Goal: Navigation & Orientation: Find specific page/section

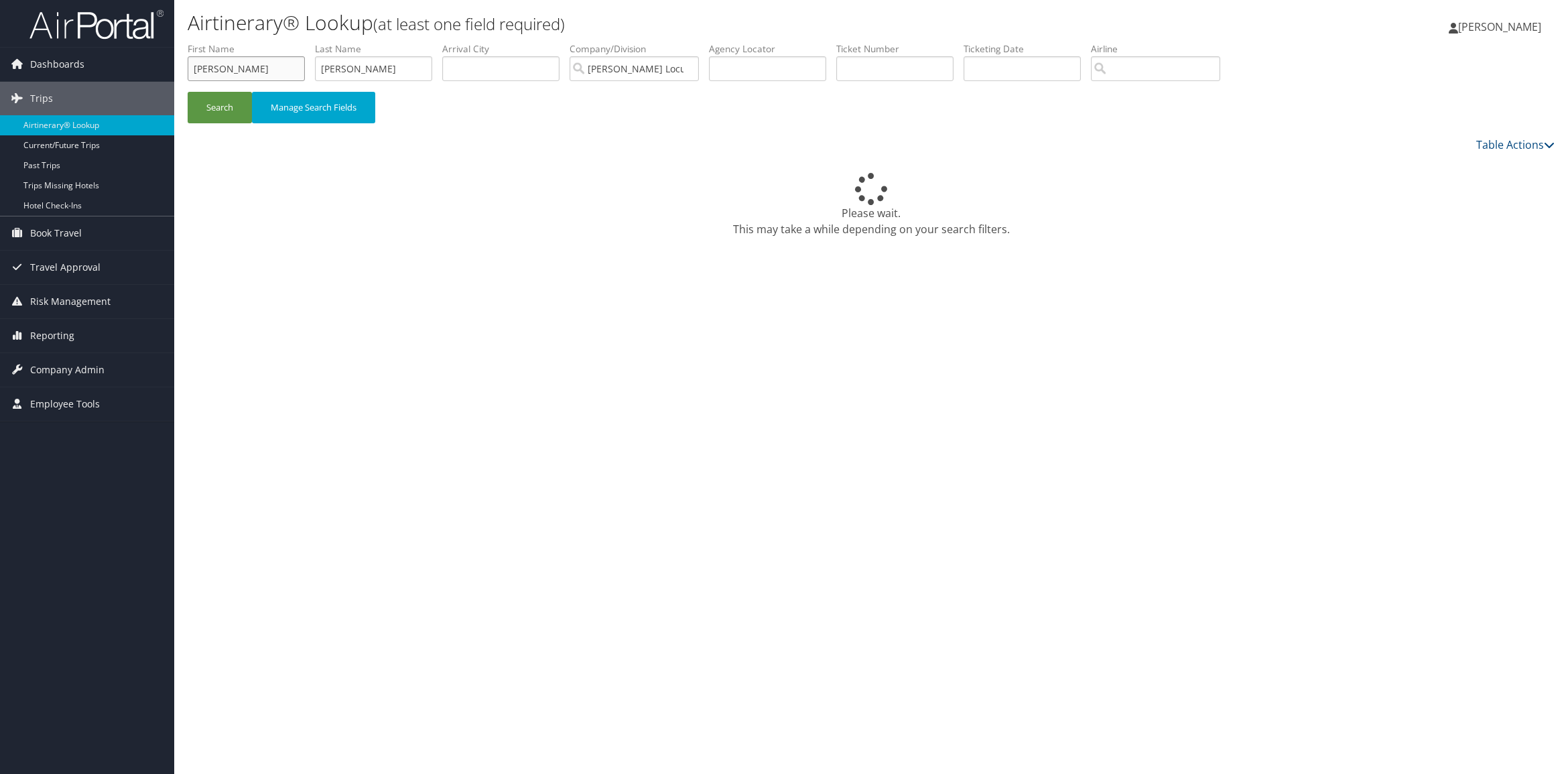
click at [223, 57] on input "[PERSON_NAME]" at bounding box center [247, 68] width 117 height 24
click at [223, 58] on input "[PERSON_NAME]" at bounding box center [247, 68] width 117 height 24
click at [223, 58] on input "vanessa" at bounding box center [247, 68] width 117 height 24
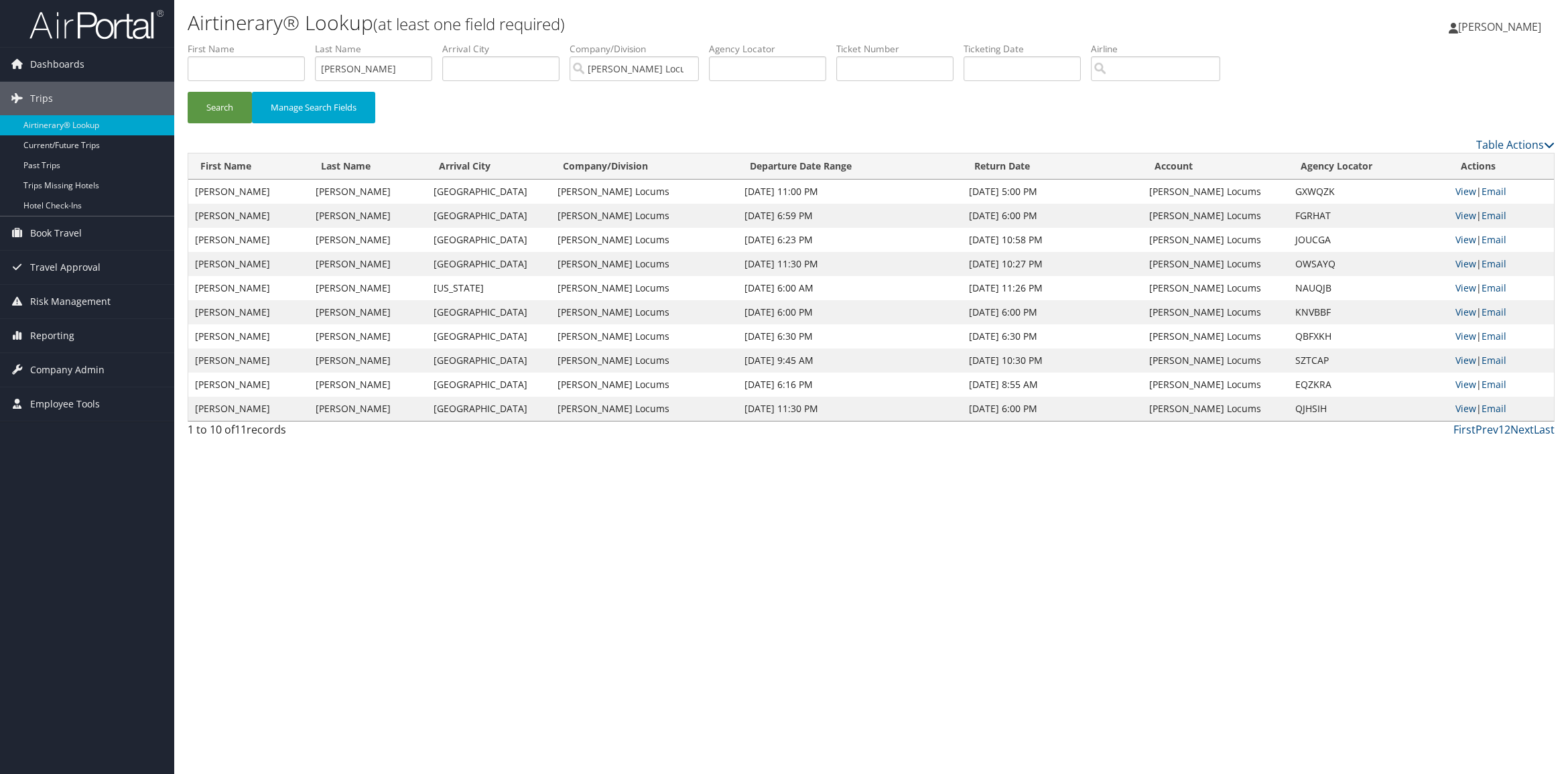
click at [312, 76] on li "First Name" at bounding box center [251, 66] width 128 height 49
click at [83, 406] on span "Employee Tools" at bounding box center [65, 404] width 70 height 33
click at [79, 266] on span "Travel Approval" at bounding box center [65, 267] width 70 height 33
click at [83, 376] on span "Risk Management" at bounding box center [70, 382] width 81 height 33
click at [81, 495] on link "Reporting" at bounding box center [87, 496] width 174 height 33
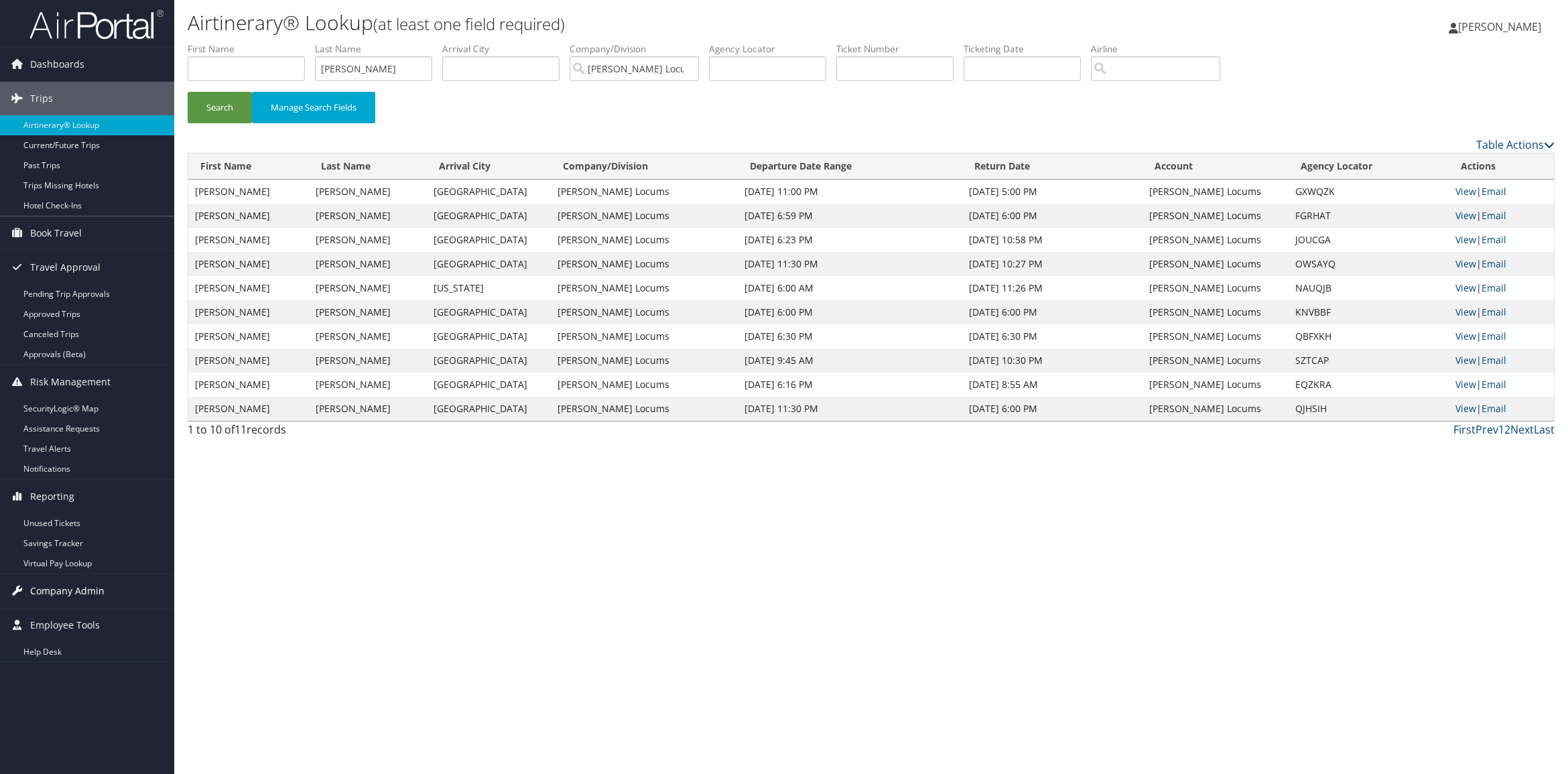
click at [84, 594] on span "Company Admin" at bounding box center [67, 591] width 74 height 33
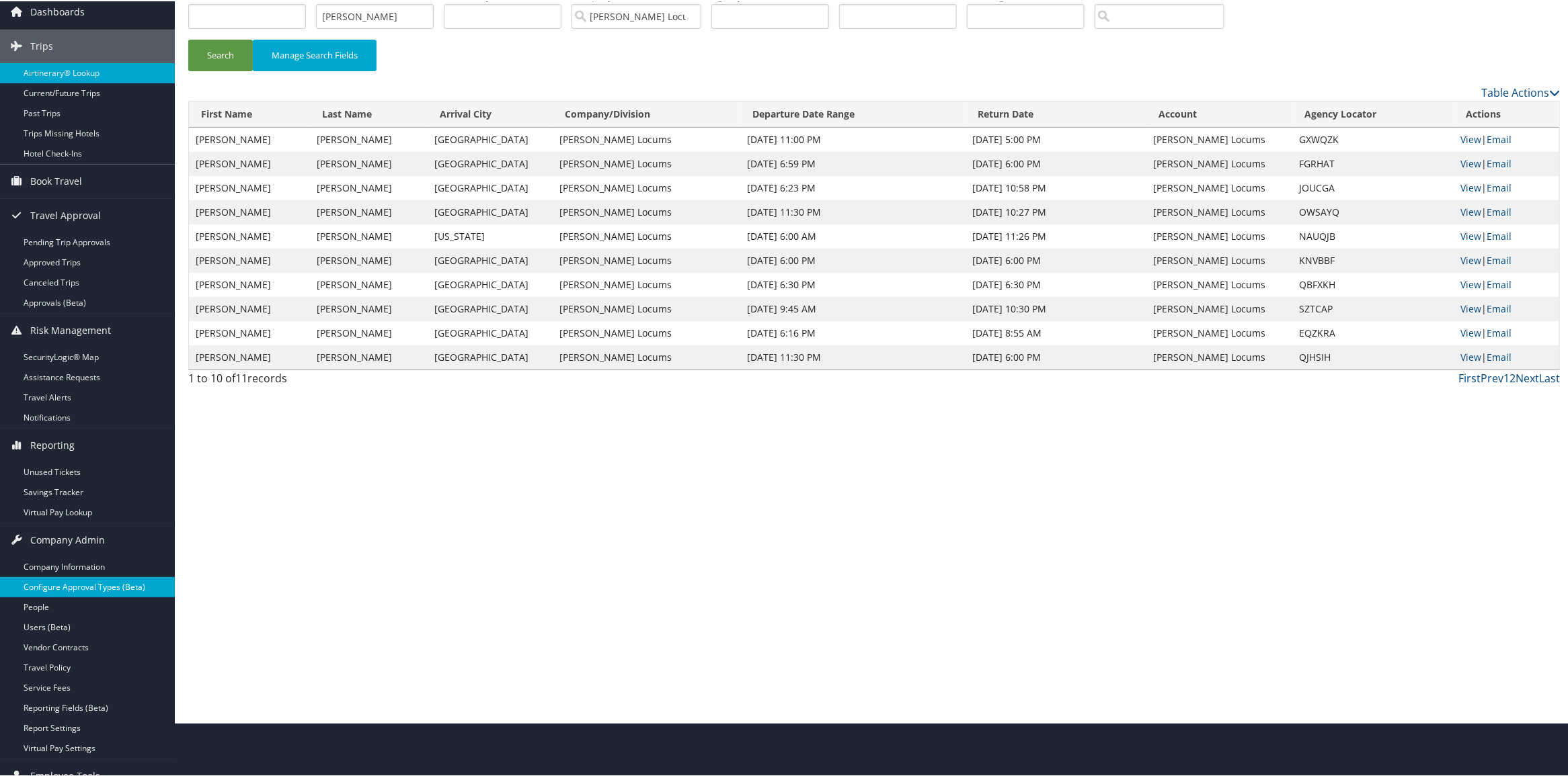
scroll to position [92, 0]
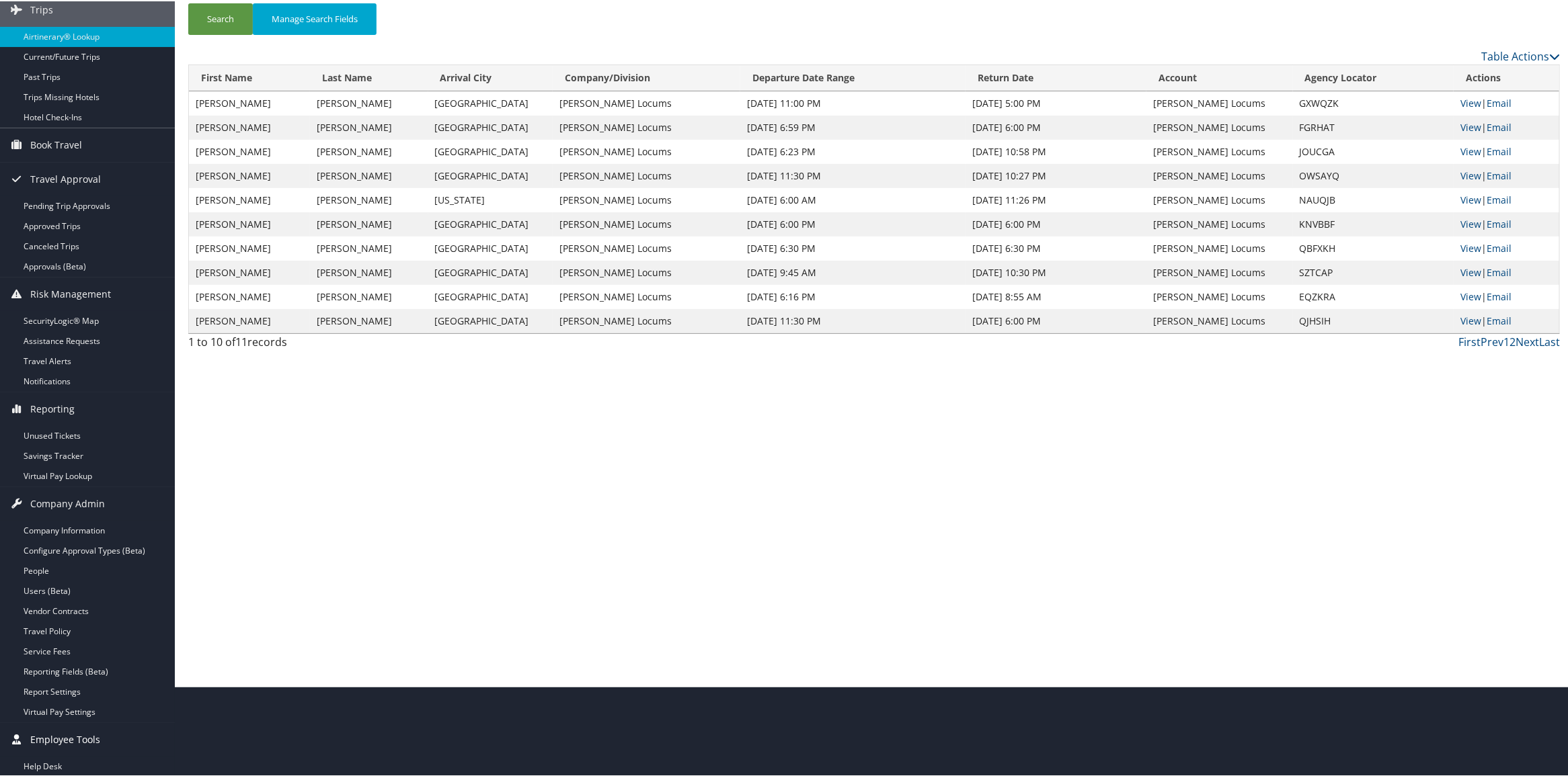
click at [108, 733] on link "Employee Tools" at bounding box center [87, 739] width 175 height 33
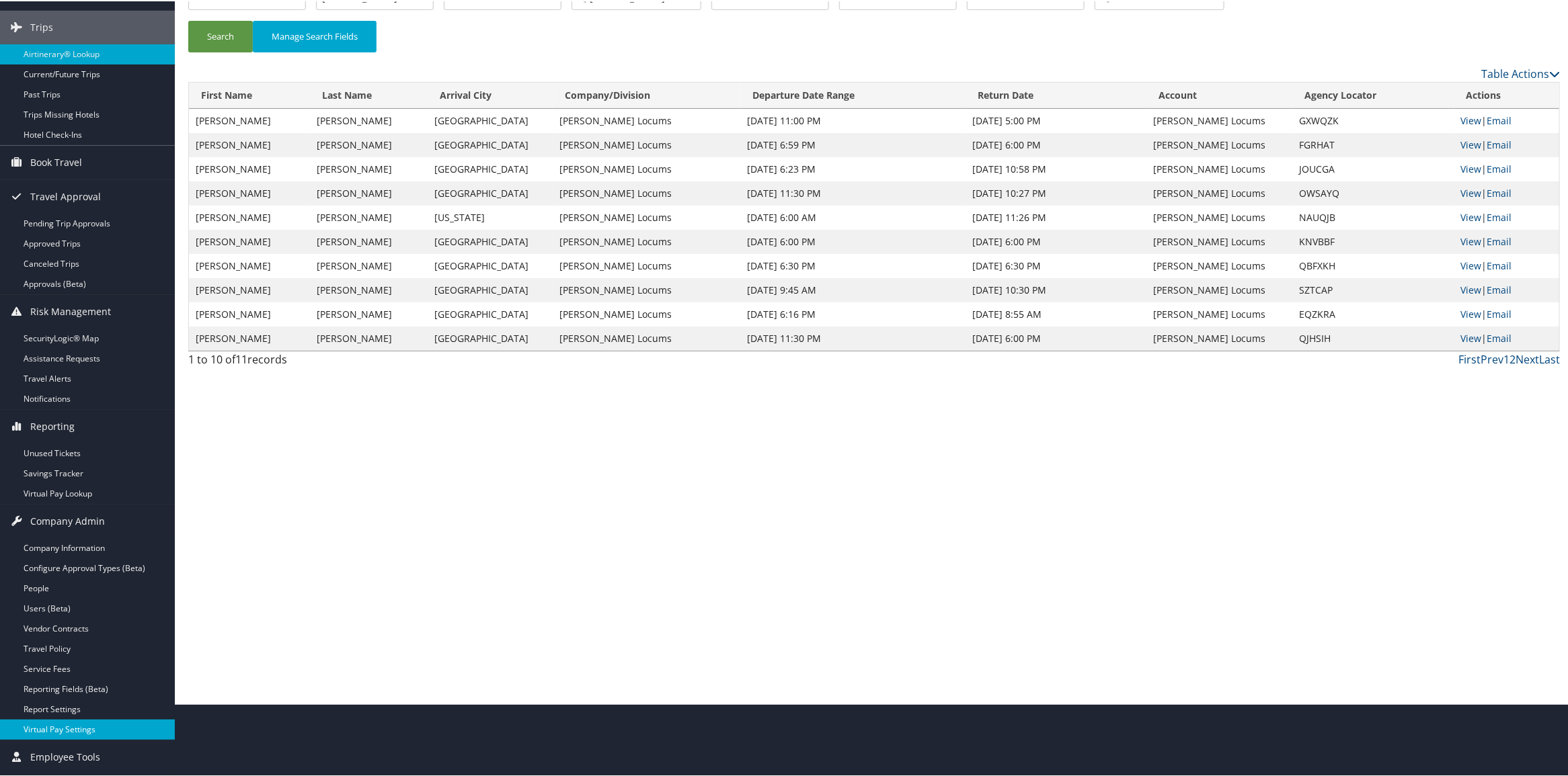
scroll to position [71, 0]
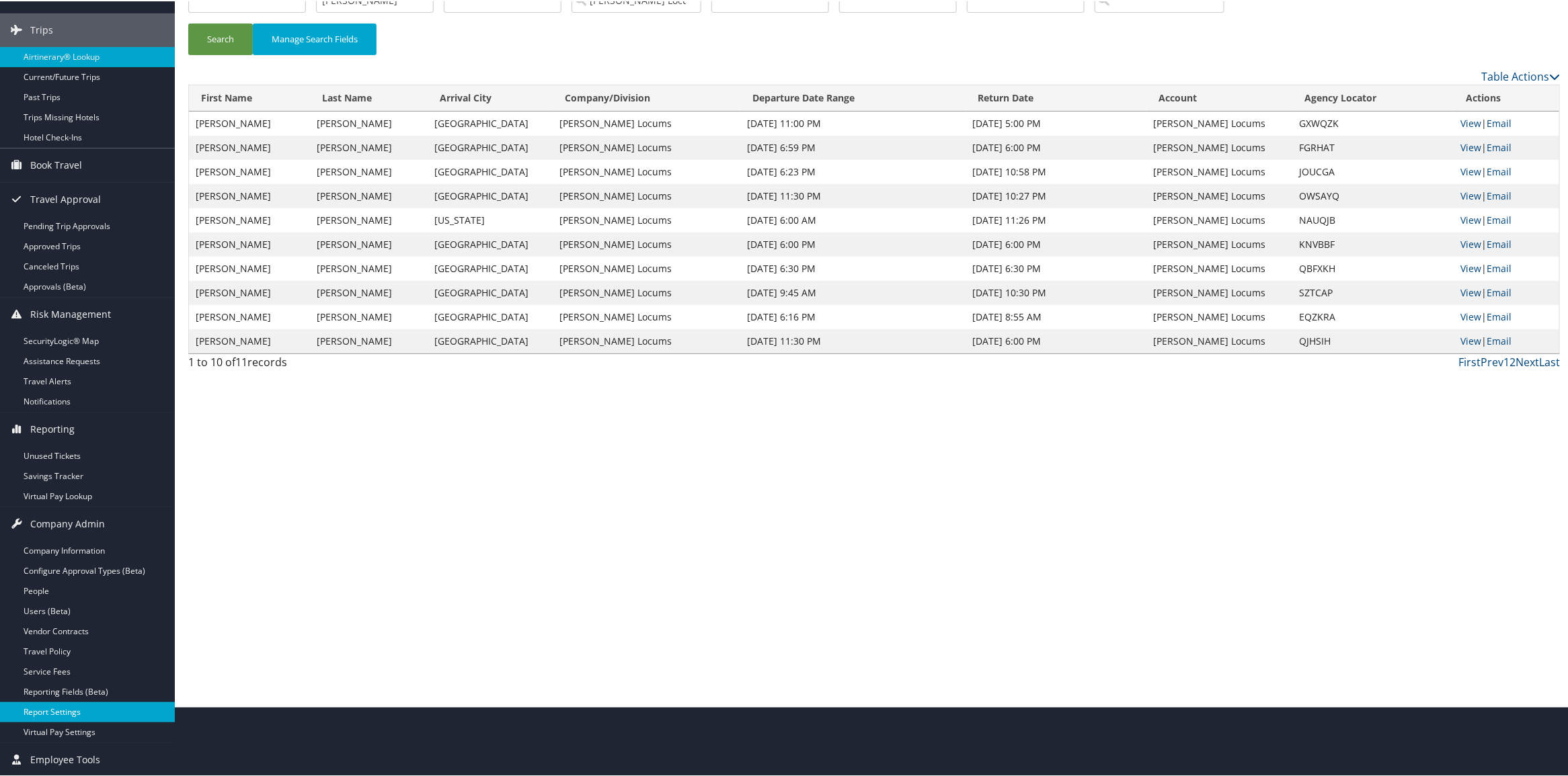
click at [112, 710] on link "Report Settings" at bounding box center [87, 711] width 175 height 21
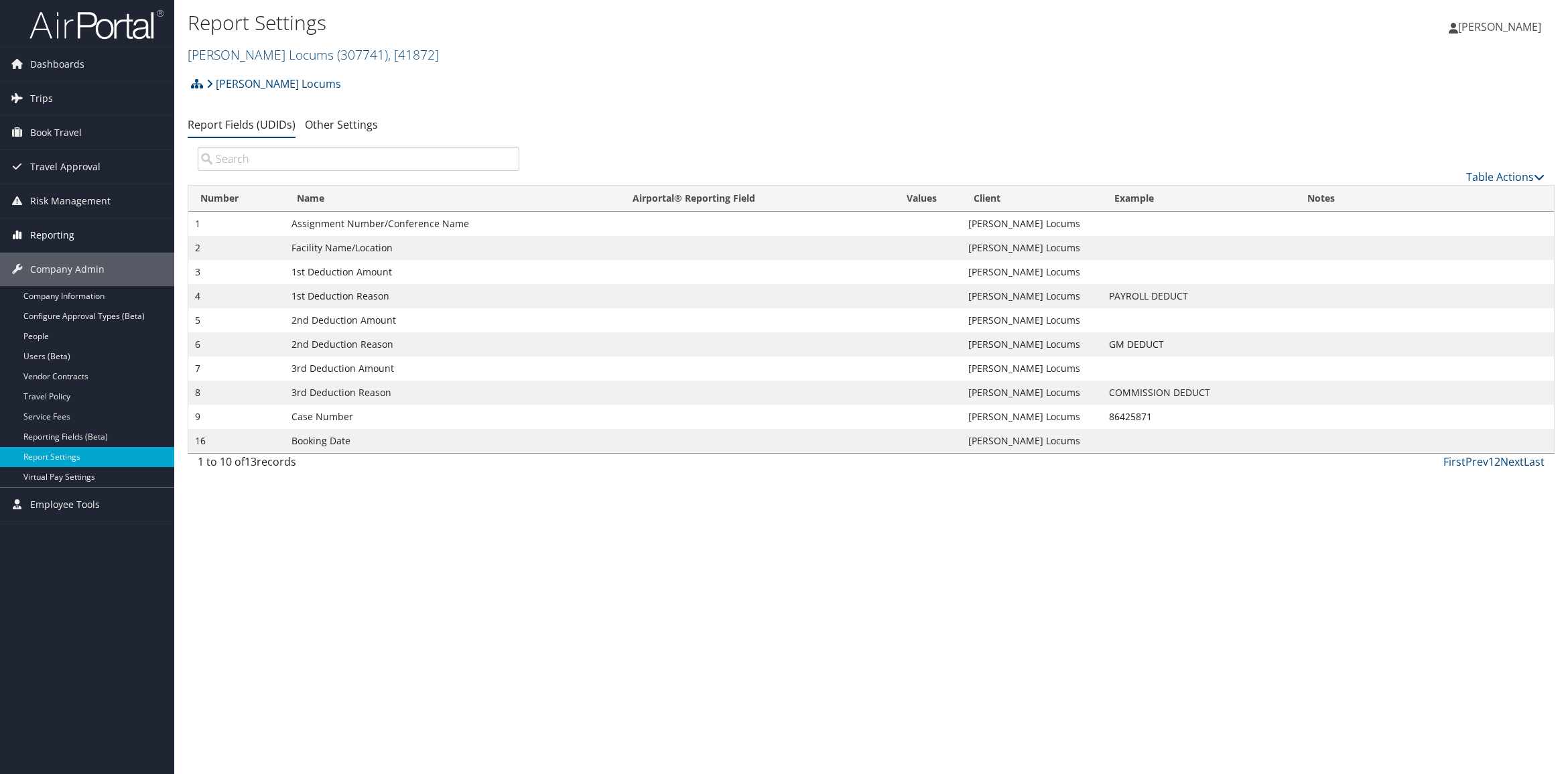
click at [87, 244] on link "Reporting" at bounding box center [87, 235] width 174 height 33
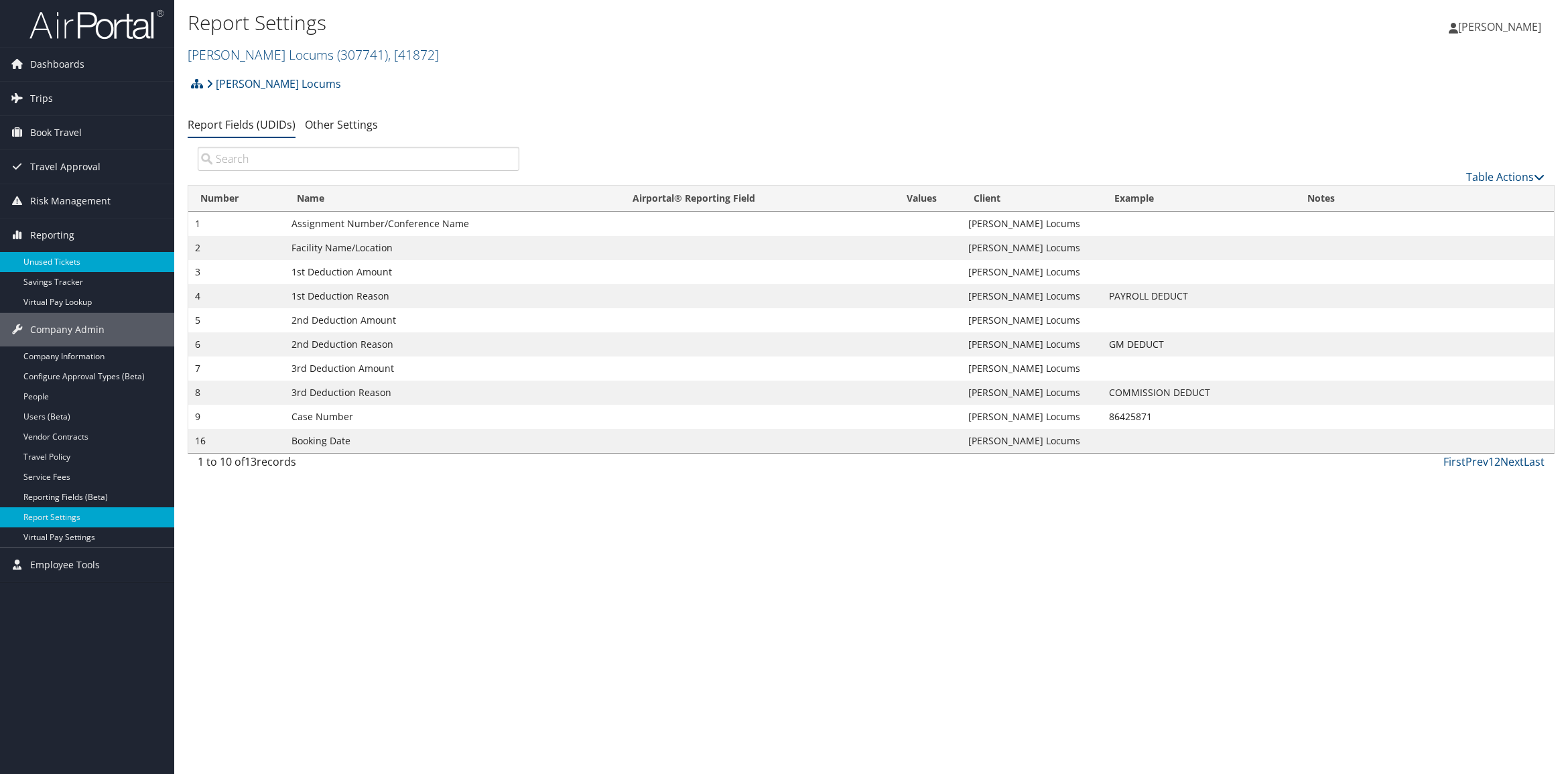
click at [82, 259] on link "Unused Tickets" at bounding box center [87, 262] width 174 height 20
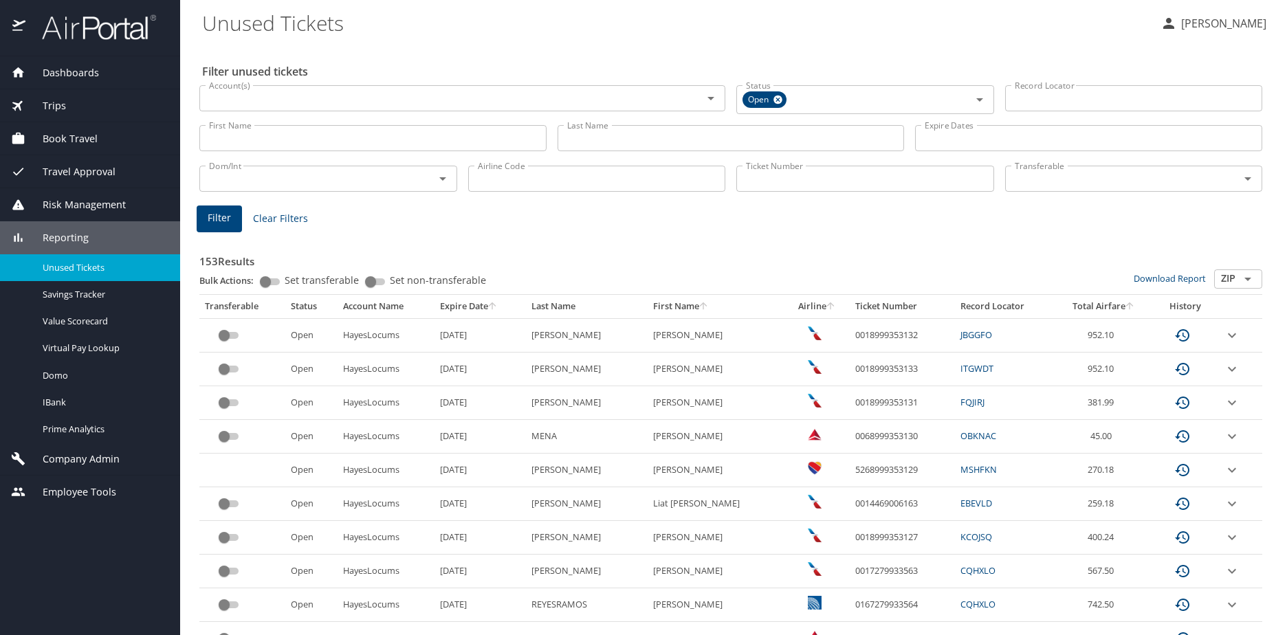
click at [472, 138] on input "First Name" at bounding box center [372, 138] width 347 height 26
click at [604, 138] on input "Last Name" at bounding box center [731, 138] width 347 height 26
type input "essayed"
click at [215, 215] on span "Filter" at bounding box center [219, 218] width 23 height 17
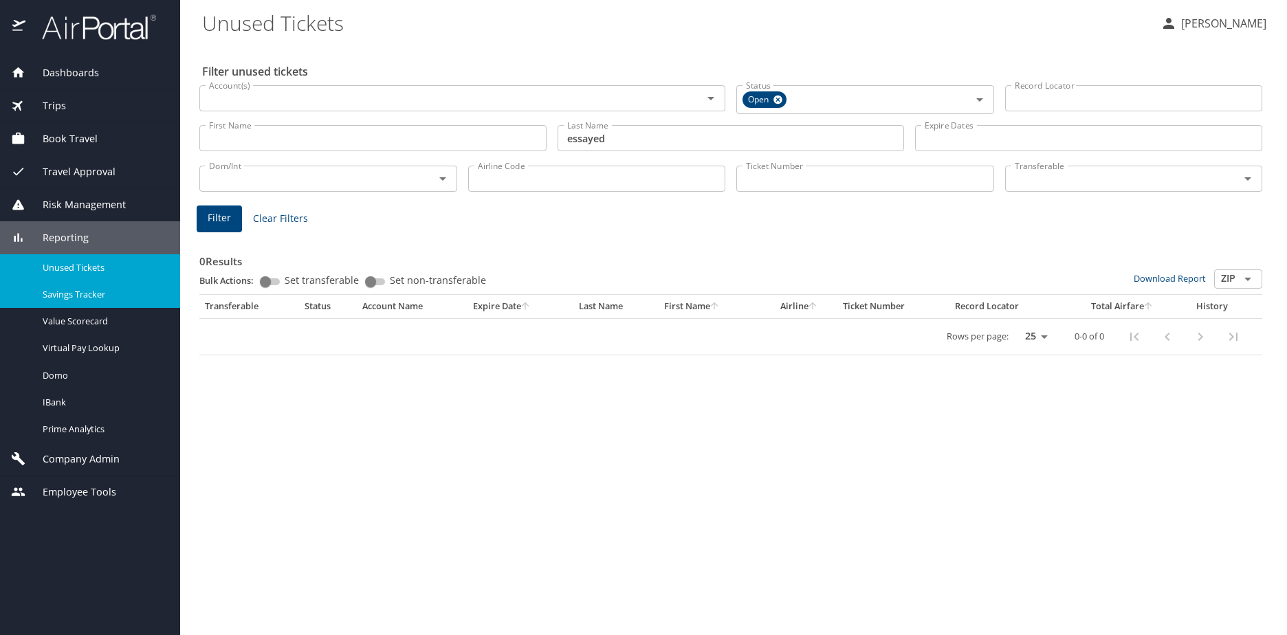
click at [114, 295] on span "Savings Tracker" at bounding box center [103, 294] width 121 height 13
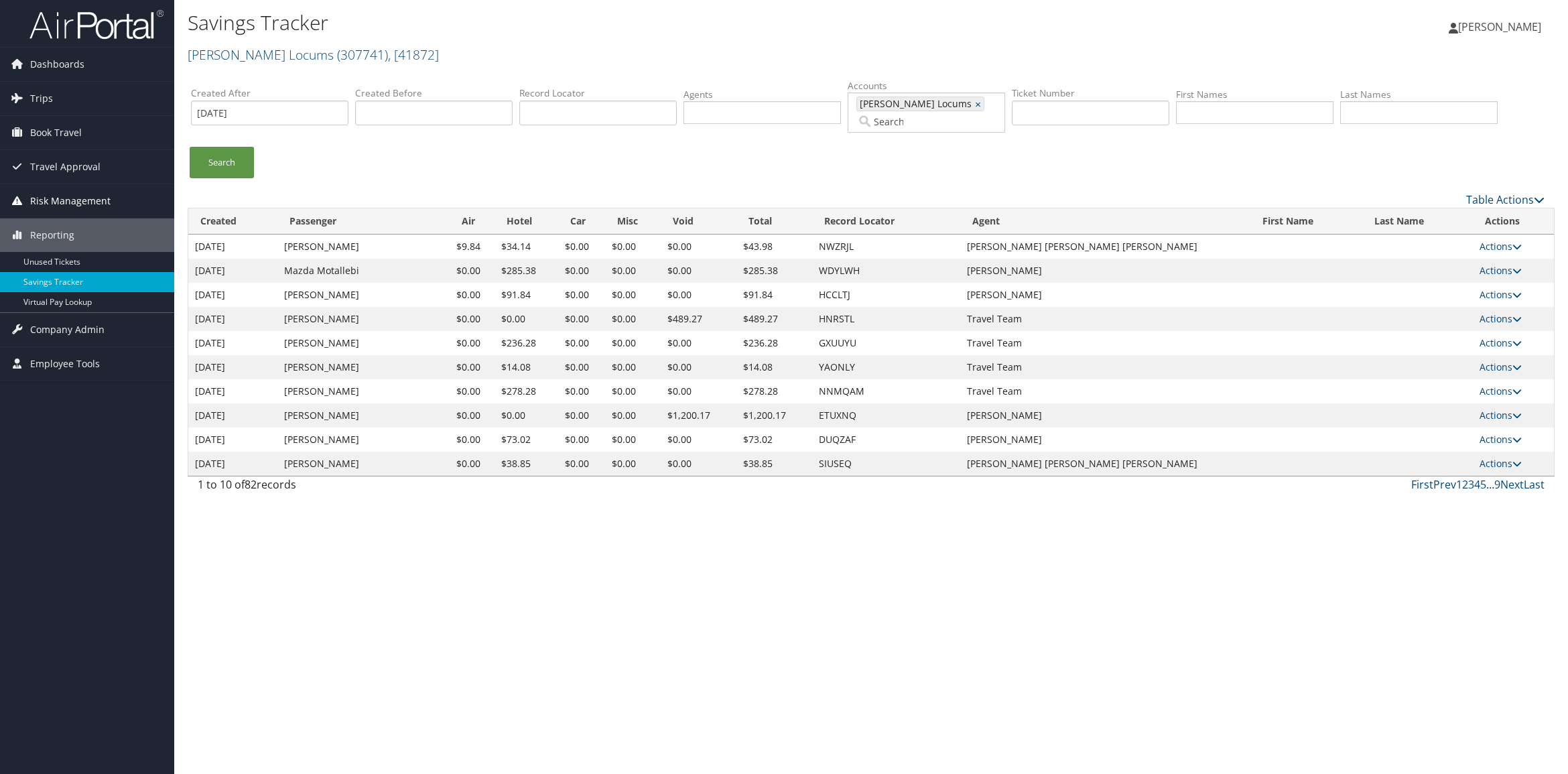
click at [81, 200] on span "Risk Management" at bounding box center [70, 201] width 81 height 33
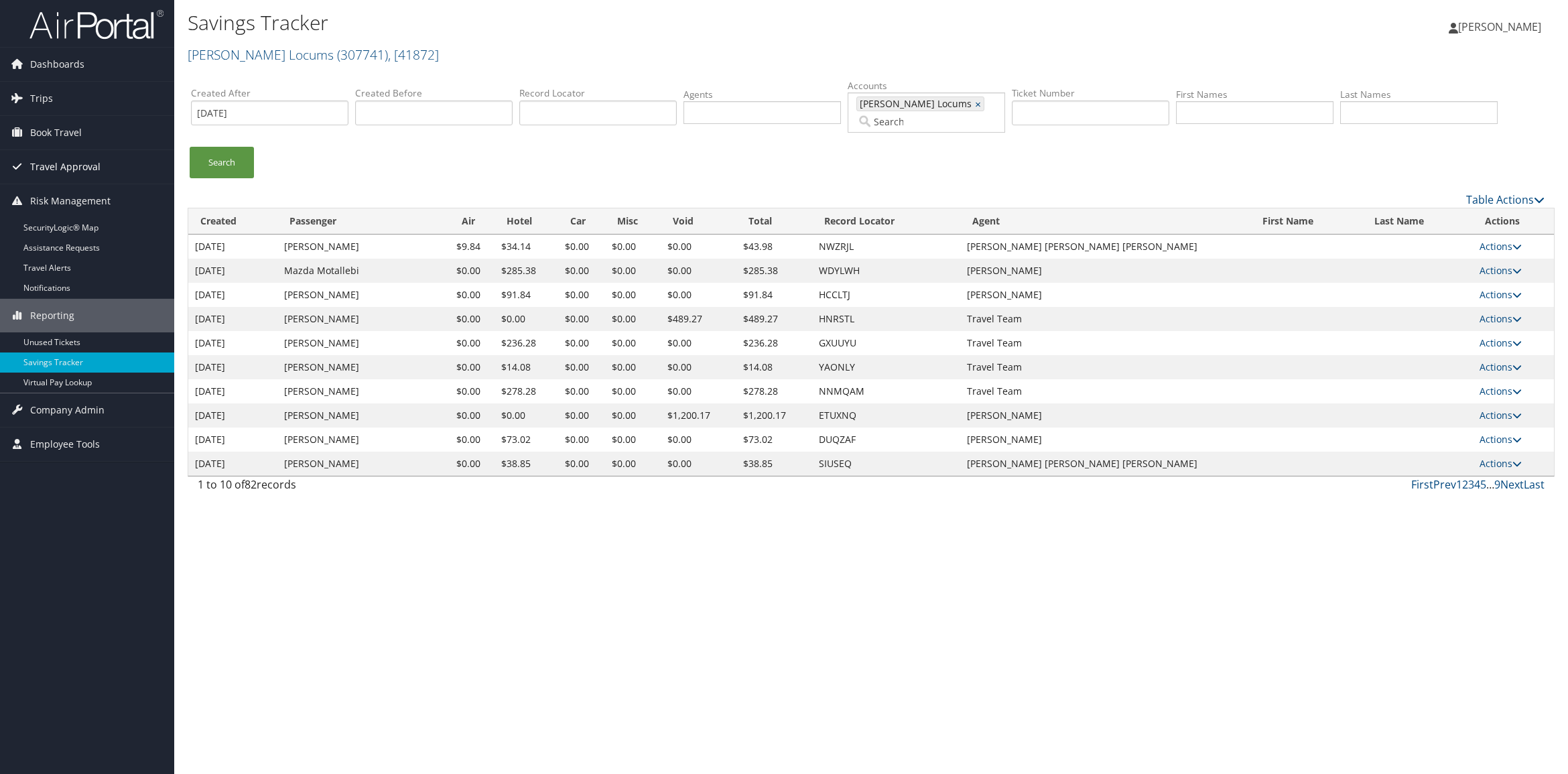
click at [81, 161] on span "Travel Approval" at bounding box center [65, 167] width 70 height 33
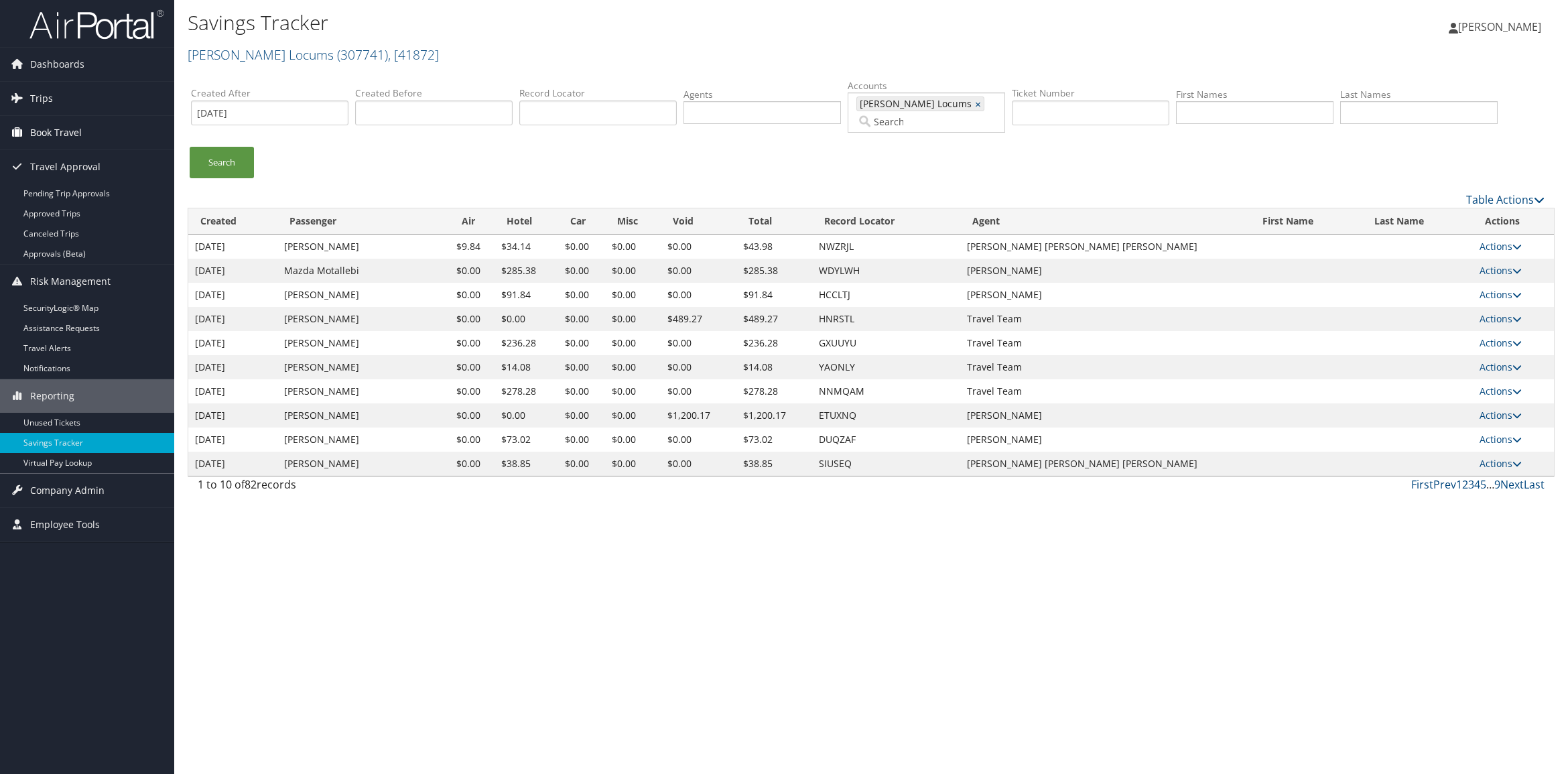
click at [108, 136] on link "Book Travel" at bounding box center [87, 133] width 174 height 33
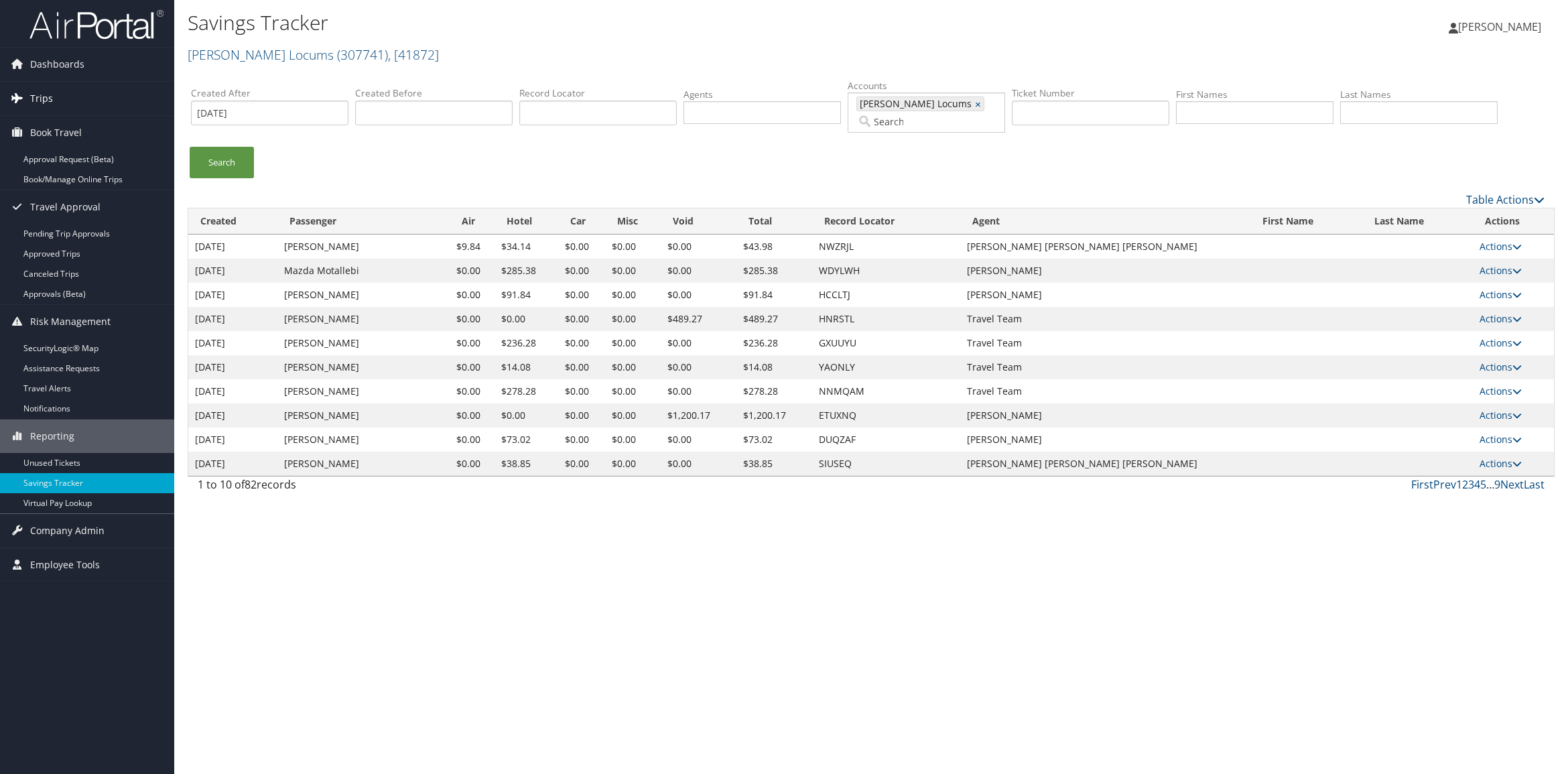
click at [74, 105] on link "Trips" at bounding box center [87, 98] width 174 height 33
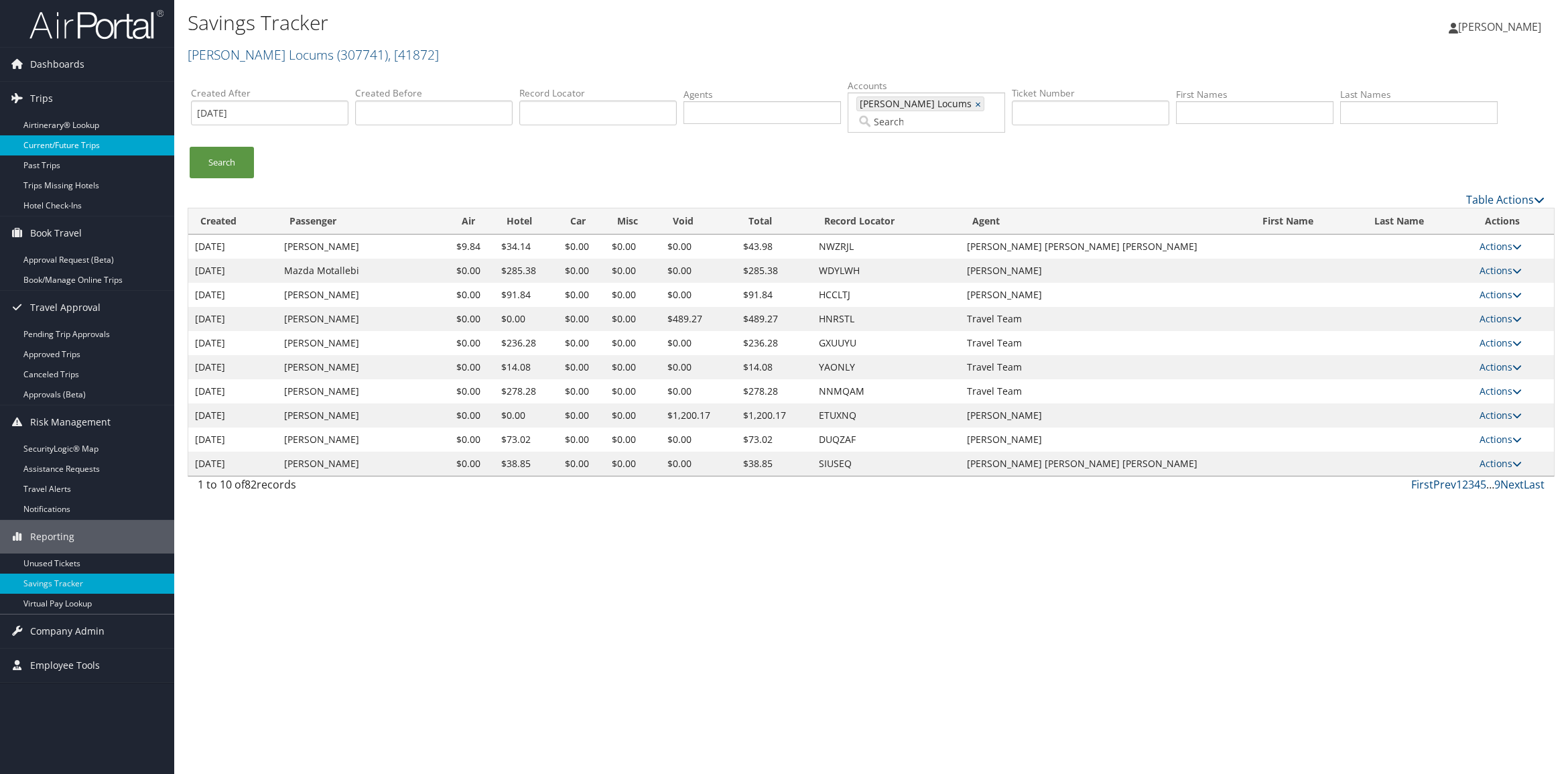
click at [102, 138] on link "Current/Future Trips" at bounding box center [87, 145] width 174 height 20
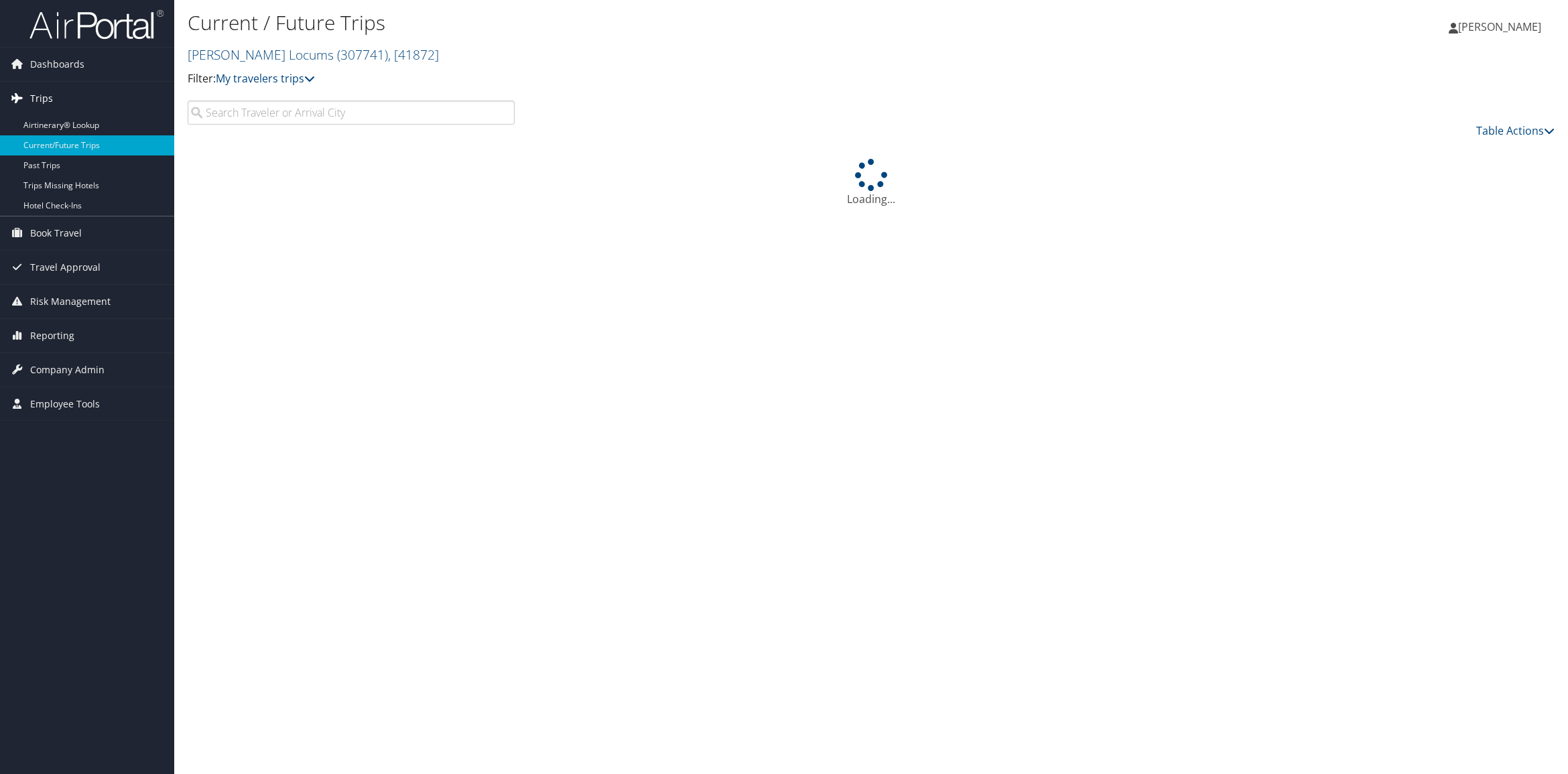
click at [102, 92] on link "Trips" at bounding box center [87, 98] width 174 height 33
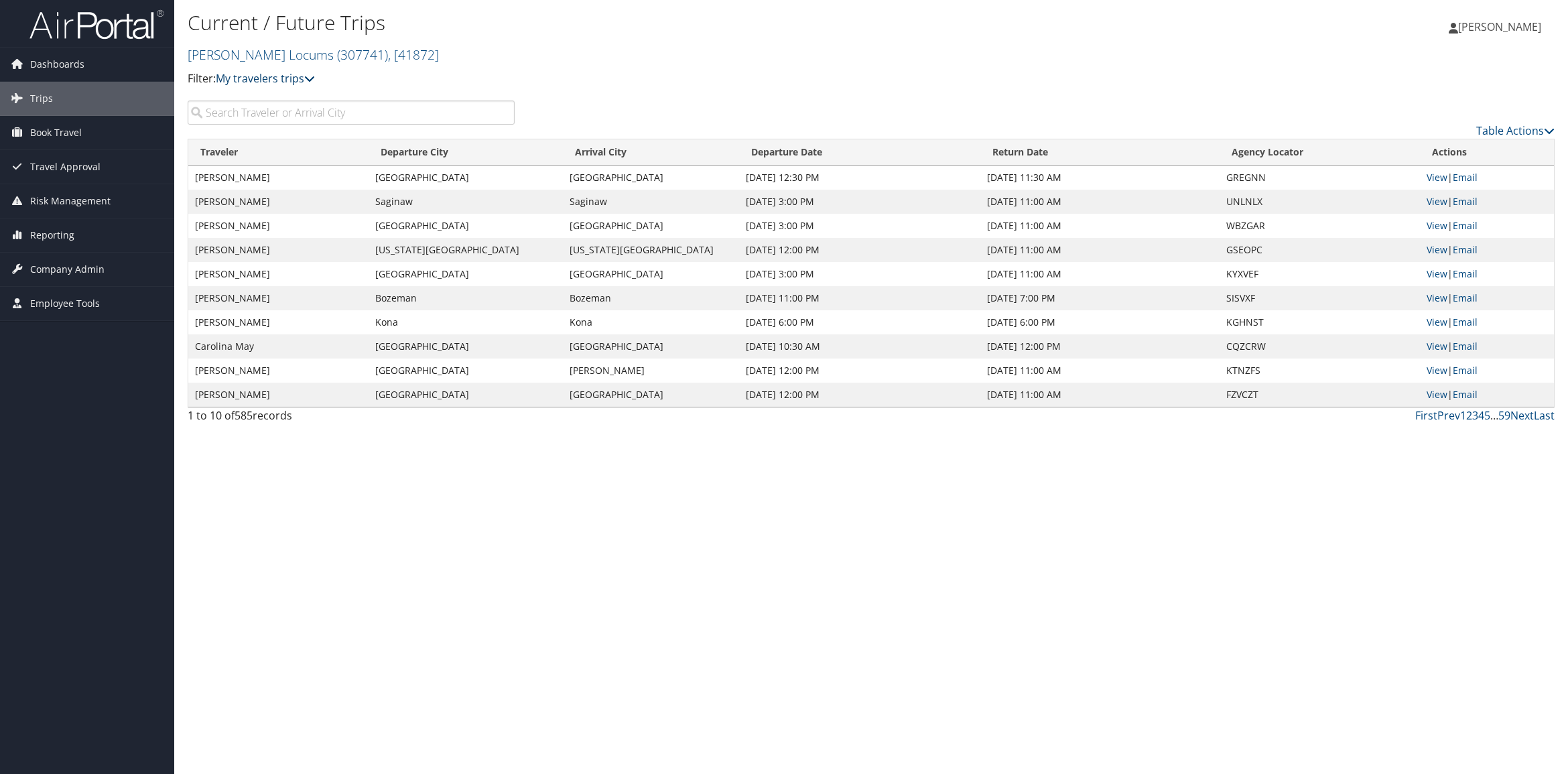
click at [260, 72] on link "My travelers trips" at bounding box center [265, 78] width 99 height 15
click at [82, 71] on span "Dashboards" at bounding box center [57, 64] width 55 height 33
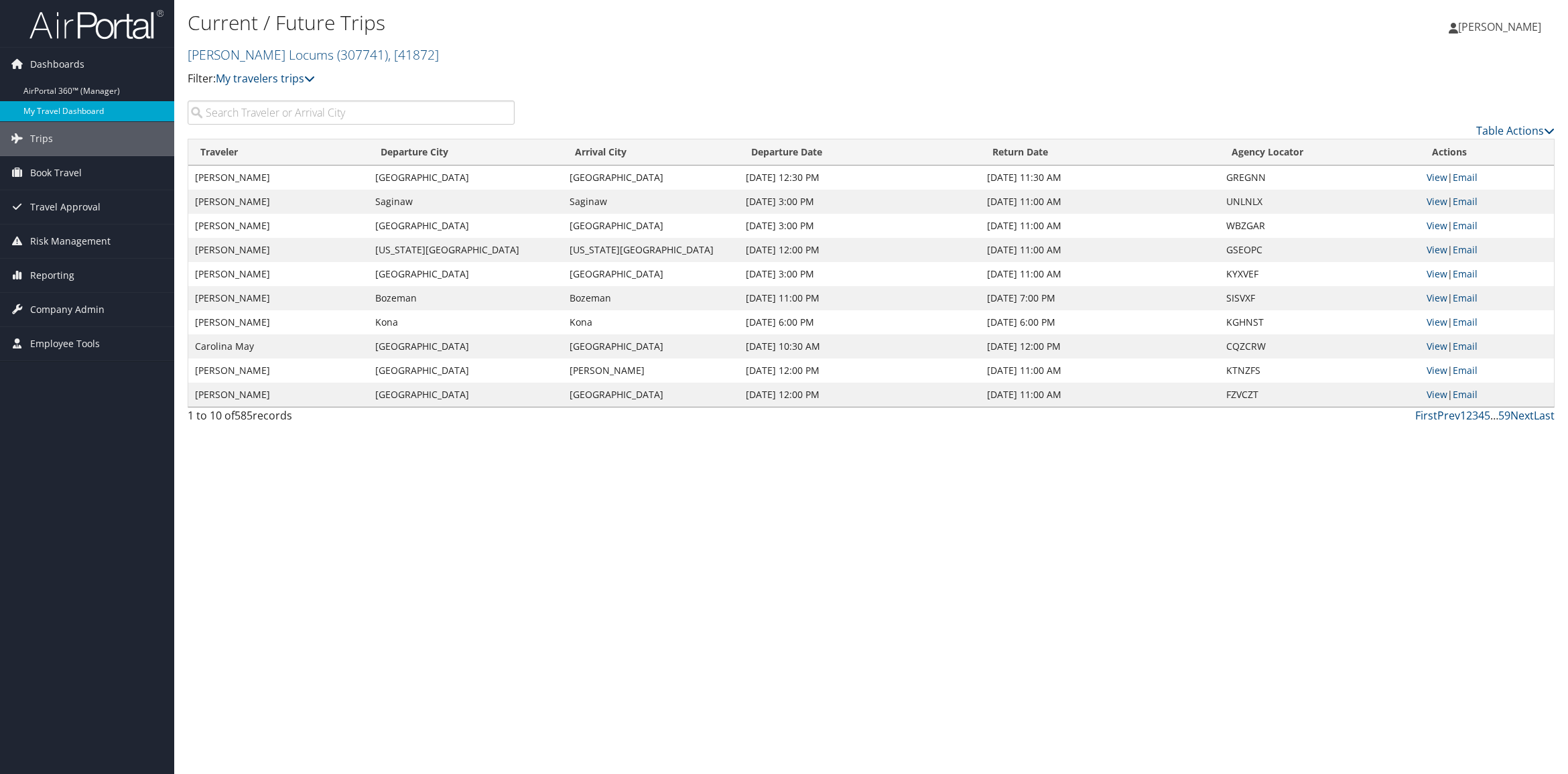
click at [121, 106] on link "My Travel Dashboard" at bounding box center [87, 111] width 174 height 20
